Goal: Information Seeking & Learning: Learn about a topic

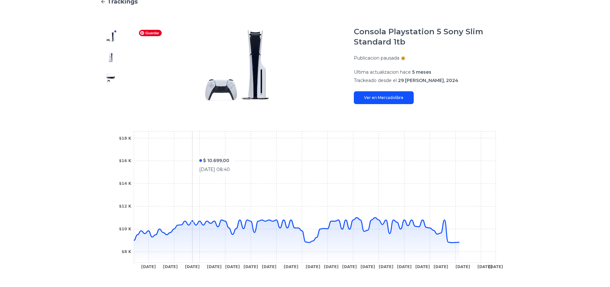
scroll to position [138, 0]
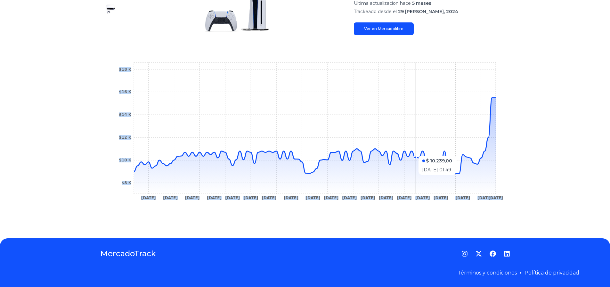
drag, startPoint x: 498, startPoint y: 170, endPoint x: 362, endPoint y: 138, distance: 139.4
click at [364, 139] on icon "9 Sep 24 17 Sep 24 22 Sep 24 30 Sep 24 30 Oct 24 6 Nov 24 12 Nov 24 16 Nov 24 2…" at bounding box center [305, 133] width 384 height 144
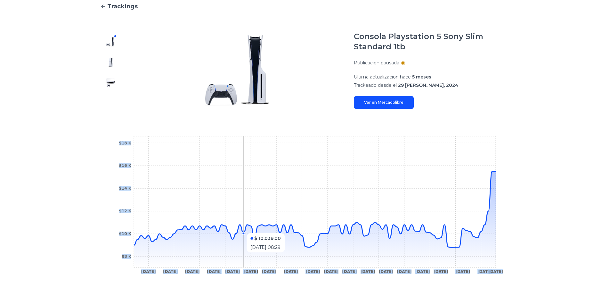
scroll to position [10, 0]
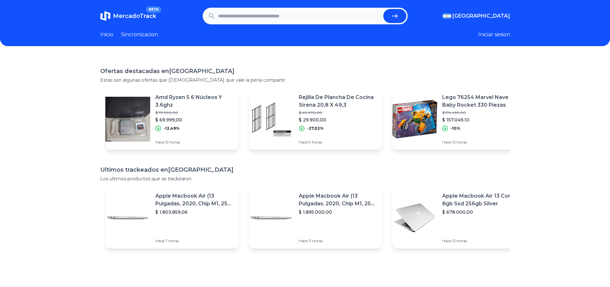
click at [263, 11] on input "text" at bounding box center [299, 16] width 163 height 14
type input "**********"
click at [383, 9] on button "submit" at bounding box center [394, 16] width 23 height 14
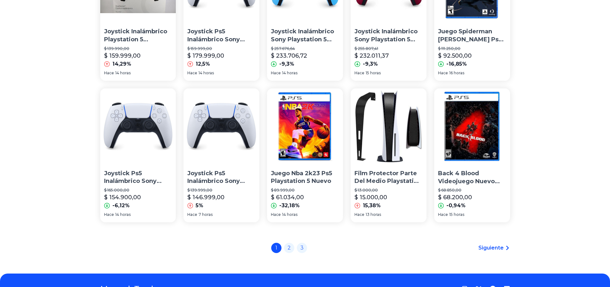
scroll to position [416, 0]
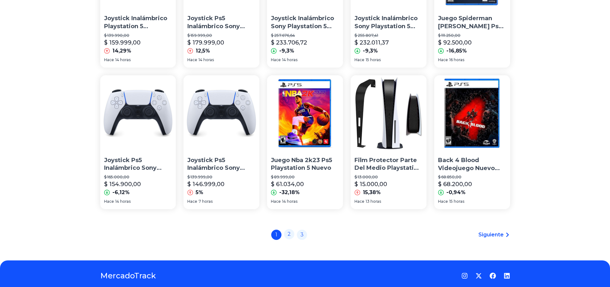
click at [290, 237] on link "2" at bounding box center [289, 234] width 10 height 10
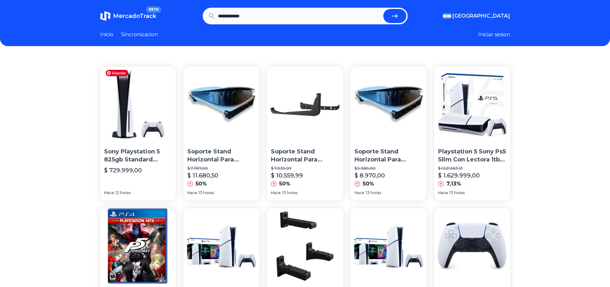
click at [133, 139] on img at bounding box center [138, 105] width 76 height 76
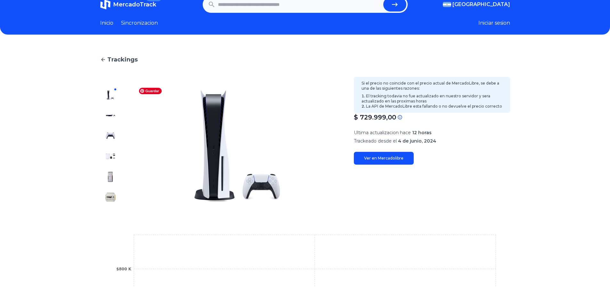
scroll to position [184, 0]
